Goal: Task Accomplishment & Management: Use online tool/utility

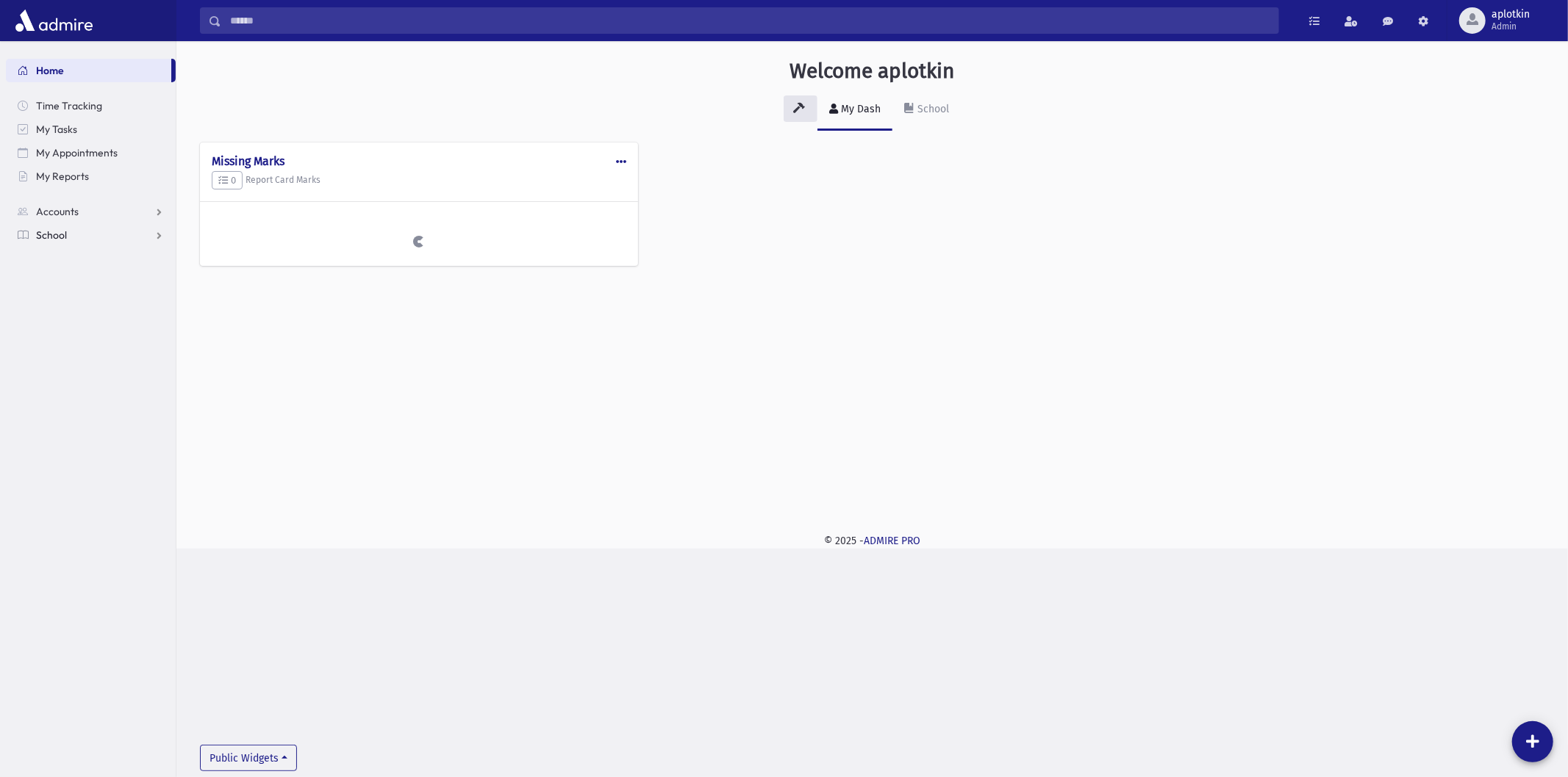
click at [87, 231] on link "School" at bounding box center [91, 234] width 170 height 24
click at [85, 290] on link "Attendance" at bounding box center [91, 282] width 170 height 24
click at [79, 307] on span "Entry" at bounding box center [68, 305] width 25 height 13
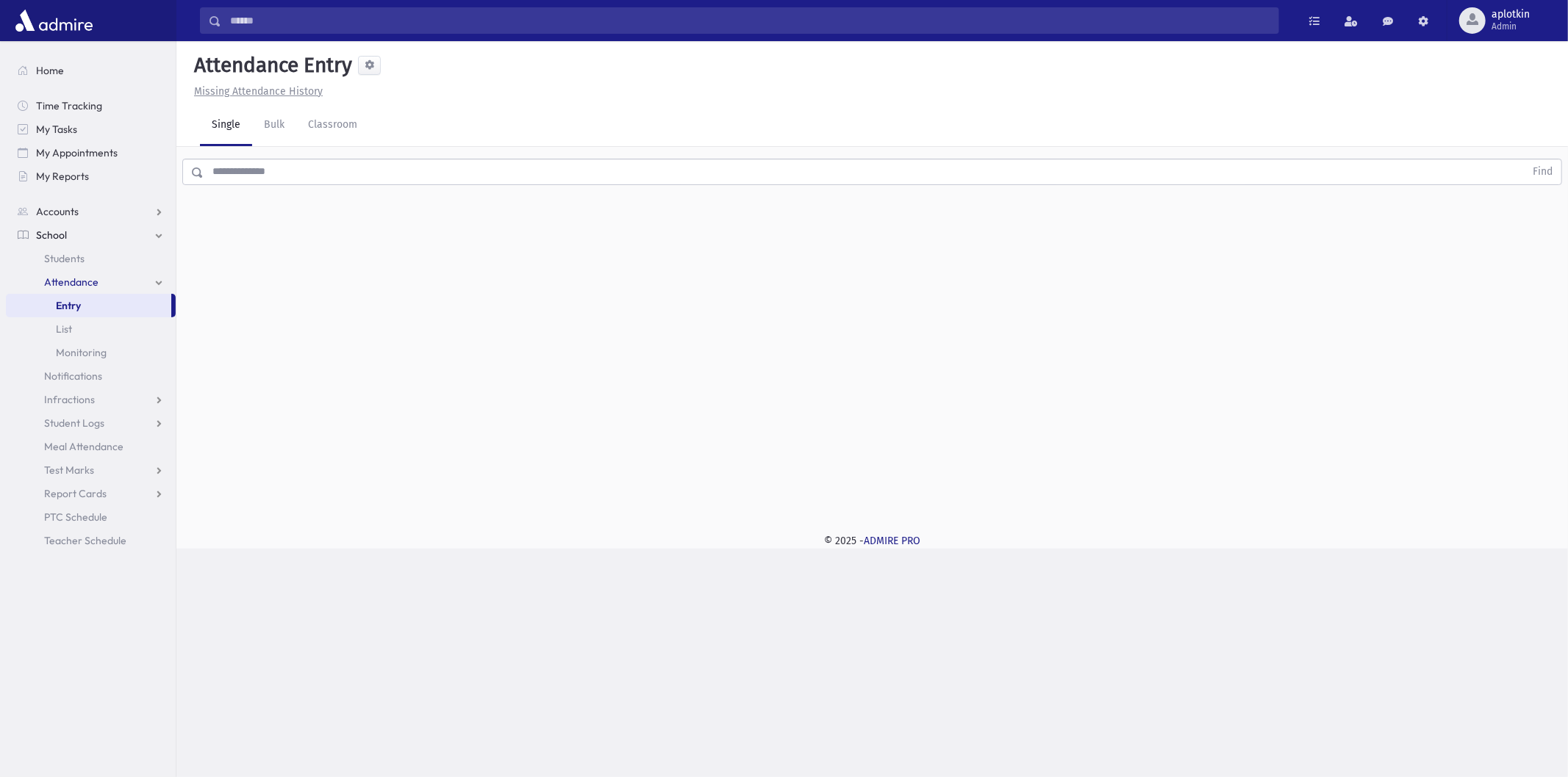
click at [628, 405] on div "Attendance Entry Missing Attendance History Single Bulk Classroom Find 0 record…" at bounding box center [871, 278] width 1391 height 474
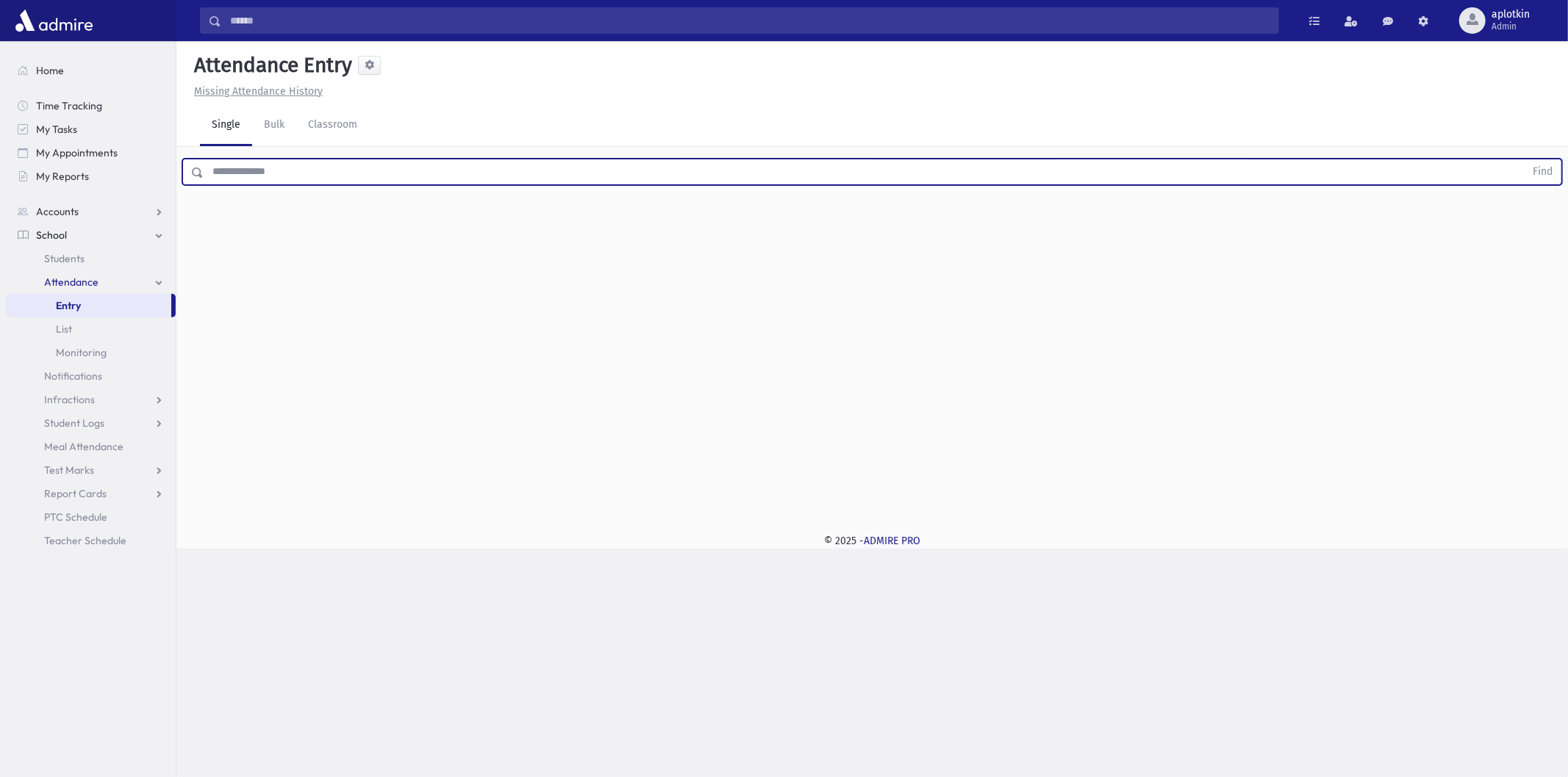
click at [273, 158] on input "text" at bounding box center [864, 172] width 1321 height 26
type input "*******"
click at [1523, 159] on button "Find" at bounding box center [1542, 172] width 38 height 25
